Goal: Information Seeking & Learning: Learn about a topic

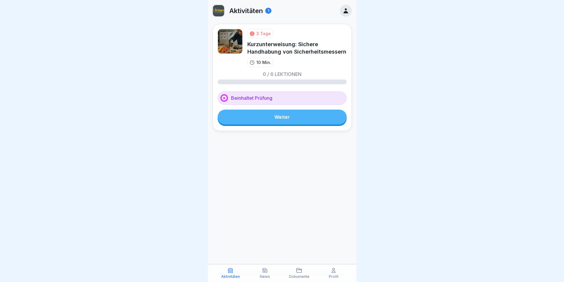
click at [258, 123] on link "Weiter" at bounding box center [282, 116] width 129 height 15
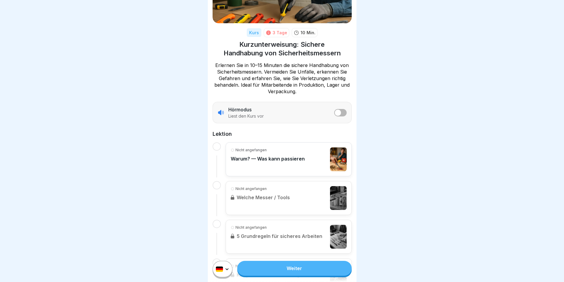
scroll to position [119, 0]
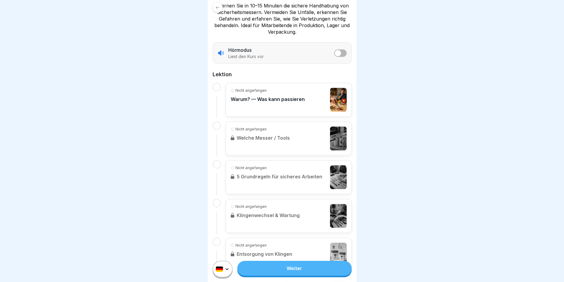
click at [289, 263] on link "Weiter" at bounding box center [294, 268] width 114 height 15
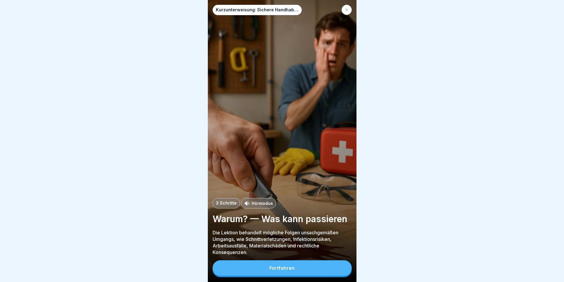
scroll to position [4, 0]
click at [292, 265] on button "Fortfahren" at bounding box center [282, 267] width 139 height 15
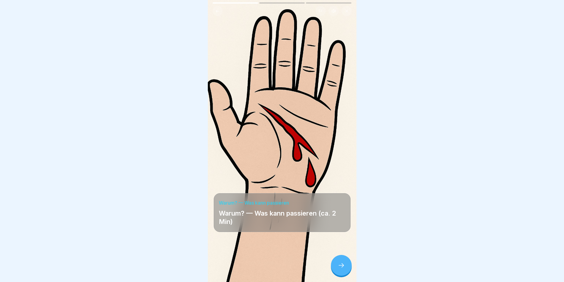
click at [339, 269] on div at bounding box center [341, 265] width 21 height 21
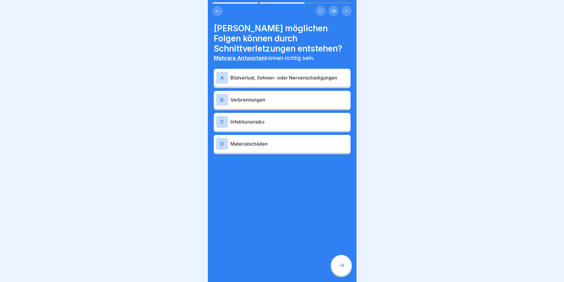
click at [283, 120] on p "Infektionsrisiko" at bounding box center [290, 121] width 118 height 7
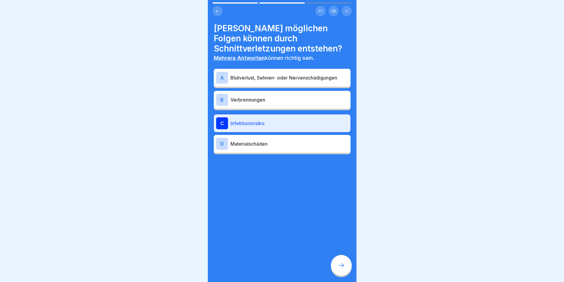
click at [290, 72] on div "A Blutverlust, Sehnen- oder Nervenschädigungen" at bounding box center [282, 78] width 132 height 12
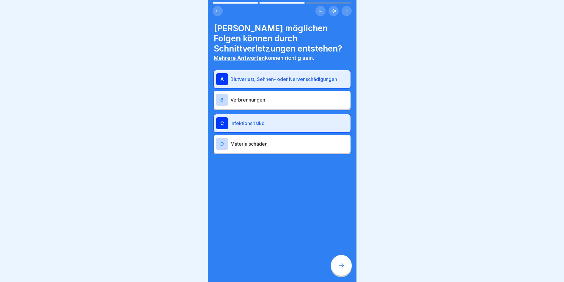
click at [342, 259] on div at bounding box center [341, 265] width 21 height 21
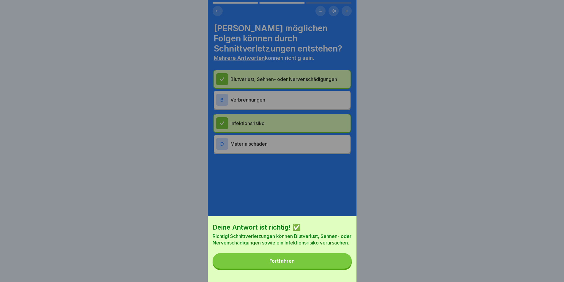
click at [333, 261] on button "Fortfahren" at bounding box center [282, 260] width 139 height 15
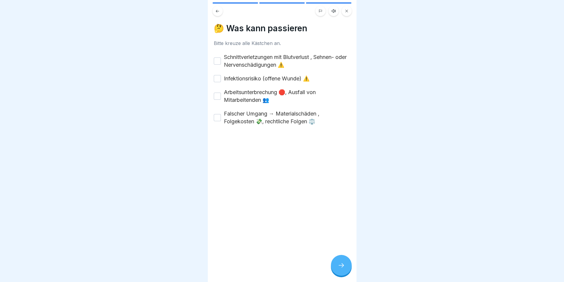
click at [217, 57] on button "Schnittverletzungen mit Blutverlust , Sehnen- oder Nervenschädigungen ⚠️" at bounding box center [217, 60] width 7 height 7
click at [216, 75] on button "Infektionsrisiko (offene Wunde) ⚠️" at bounding box center [217, 78] width 7 height 7
click at [216, 93] on button "Arbeitsunterbrechung 🛑, Ausfall von Mitarbeitenden 👥" at bounding box center [217, 96] width 7 height 7
click at [334, 263] on div at bounding box center [341, 265] width 21 height 21
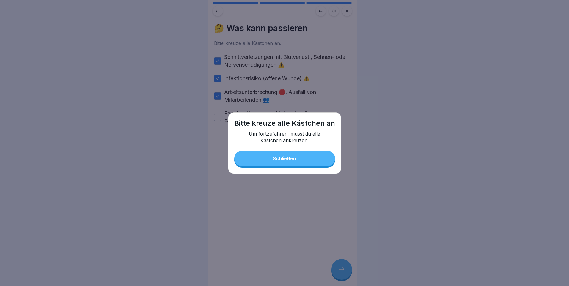
click at [290, 159] on div "Schließen" at bounding box center [284, 158] width 23 height 5
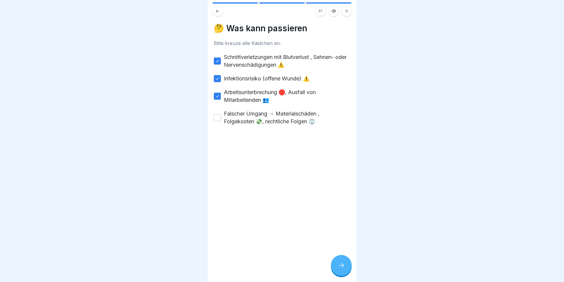
click at [217, 118] on button "Falscher Umgang → Materialschäden , Folgekosten 💸, rechtliche Folgen ⚖️" at bounding box center [217, 117] width 7 height 7
click at [339, 264] on div at bounding box center [341, 265] width 21 height 21
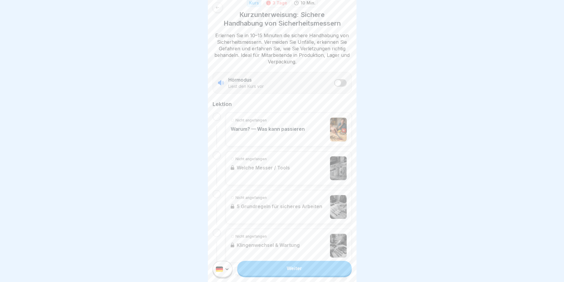
scroll to position [119, 0]
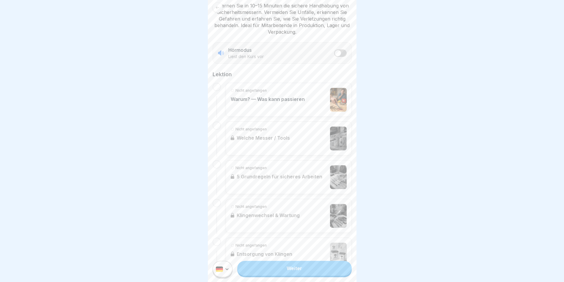
click at [275, 101] on div "Nicht angefangen Warum? — Was kann passieren" at bounding box center [268, 100] width 74 height 24
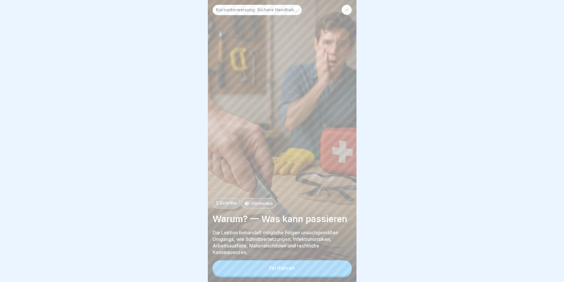
click at [295, 276] on button "Fortfahren" at bounding box center [282, 267] width 139 height 15
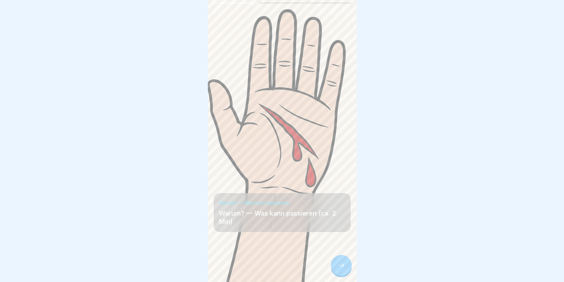
click at [338, 269] on icon at bounding box center [341, 265] width 7 height 7
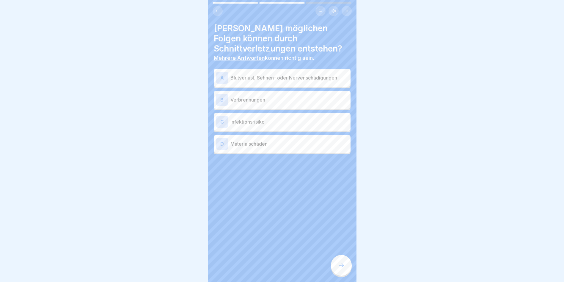
click at [338, 269] on icon at bounding box center [341, 265] width 7 height 7
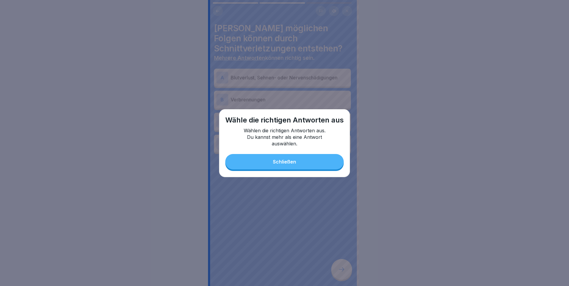
click at [279, 165] on button "Schließen" at bounding box center [284, 161] width 118 height 15
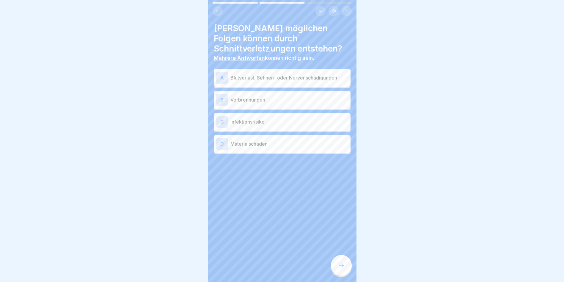
click at [268, 69] on div "A Blutverlust, Sehnen- oder Nervenschädigungen" at bounding box center [282, 78] width 137 height 18
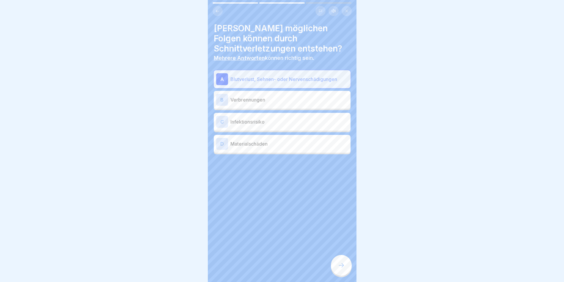
click at [268, 123] on p "Infektionsrisiko" at bounding box center [290, 121] width 118 height 7
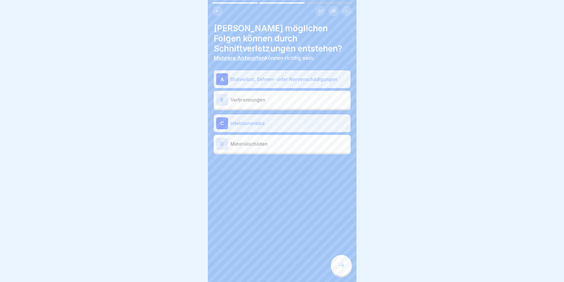
click at [345, 268] on icon at bounding box center [341, 265] width 7 height 7
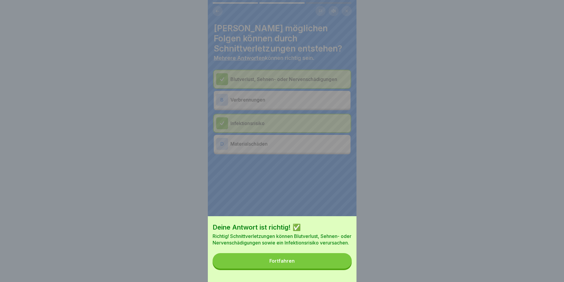
click at [243, 266] on button "Fortfahren" at bounding box center [282, 260] width 139 height 15
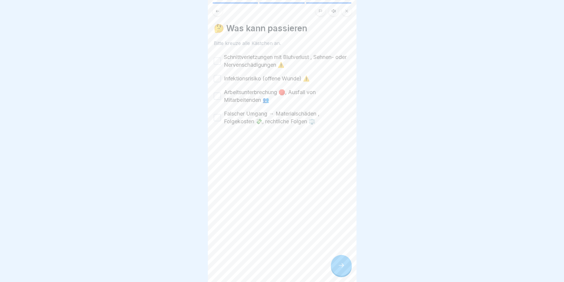
click at [215, 63] on button "Schnittverletzungen mit Blutverlust , Sehnen- oder Nervenschädigungen ⚠️" at bounding box center [217, 60] width 7 height 7
click at [215, 74] on div "Schnittverletzungen mit Blutverlust , Sehnen- oder Nervenschädigungen ⚠️ Infekt…" at bounding box center [282, 89] width 137 height 72
click at [217, 77] on button "Infektionsrisiko (offene Wunde) ⚠️" at bounding box center [217, 78] width 7 height 7
click at [218, 96] on button "Arbeitsunterbrechung 🛑, Ausfall von Mitarbeitenden 👥" at bounding box center [217, 96] width 7 height 7
type button "on"
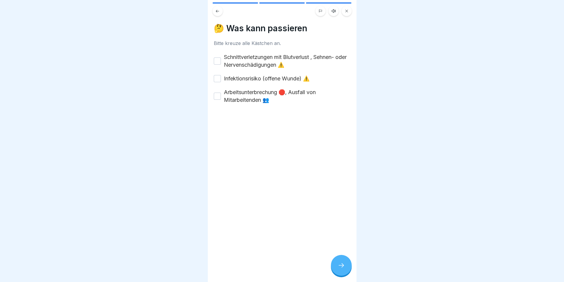
click at [220, 55] on div "Schnittverletzungen mit Blutverlust , Sehnen- oder Nervenschädigungen ⚠️" at bounding box center [282, 60] width 137 height 15
click at [217, 61] on button "Schnittverletzungen mit Blutverlust , Sehnen- oder Nervenschädigungen ⚠️" at bounding box center [217, 60] width 7 height 7
click at [220, 71] on div "Schnittverletzungen mit Blutverlust , Sehnen- oder Nervenschädigungen ⚠️ Infekt…" at bounding box center [282, 78] width 137 height 51
click at [220, 78] on button "Infektionsrisiko (offene Wunde) ⚠️" at bounding box center [217, 78] width 7 height 7
click at [213, 86] on div "🤔 Was kann passieren Bitte kreuze alle Kästchen an. Schnittverletzungen mit Blu…" at bounding box center [282, 141] width 149 height 282
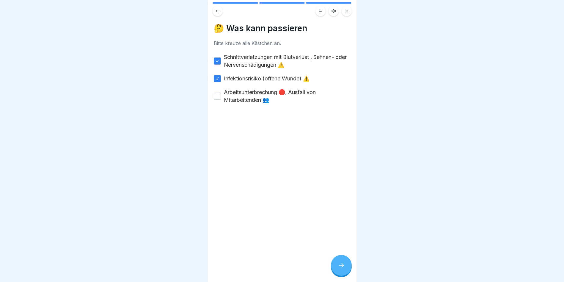
click at [216, 97] on button "Arbeitsunterbrechung 🛑, Ausfall von Mitarbeitenden 👥" at bounding box center [217, 96] width 7 height 7
click at [344, 269] on icon at bounding box center [341, 265] width 7 height 7
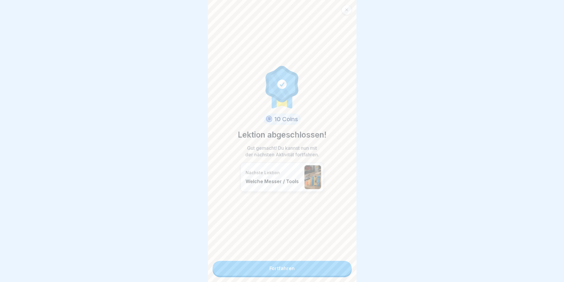
click at [296, 267] on link "Fortfahren" at bounding box center [282, 268] width 139 height 15
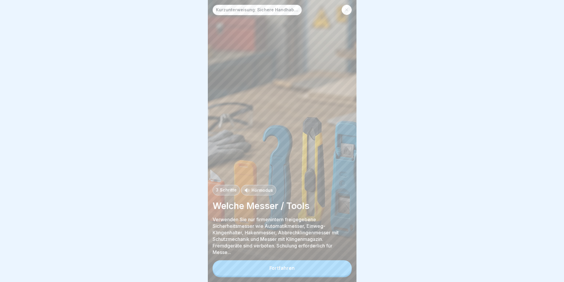
click at [281, 270] on div "Fortfahren" at bounding box center [282, 267] width 25 height 5
